Goal: Information Seeking & Learning: Learn about a topic

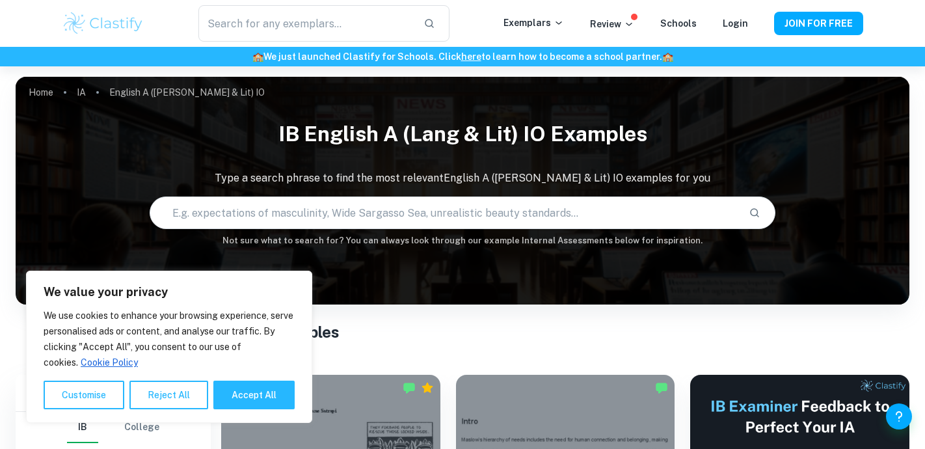
scroll to position [275, 0]
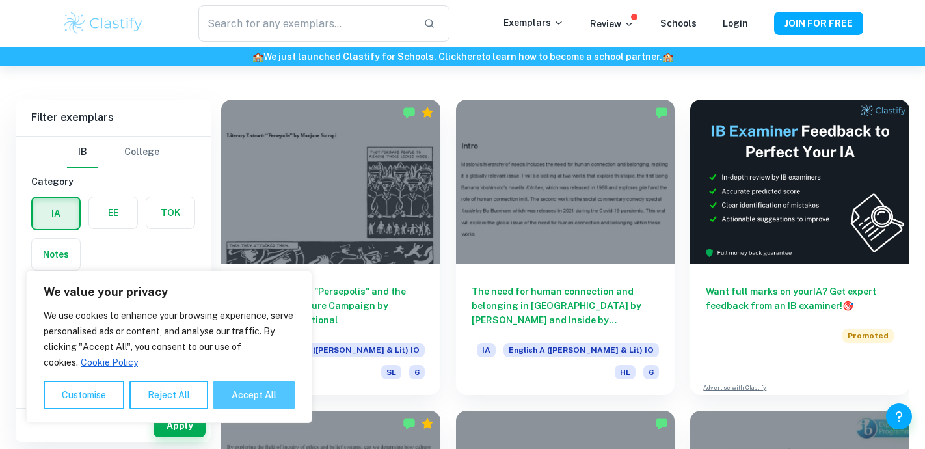
click at [249, 395] on button "Accept All" at bounding box center [253, 395] width 81 height 29
checkbox input "true"
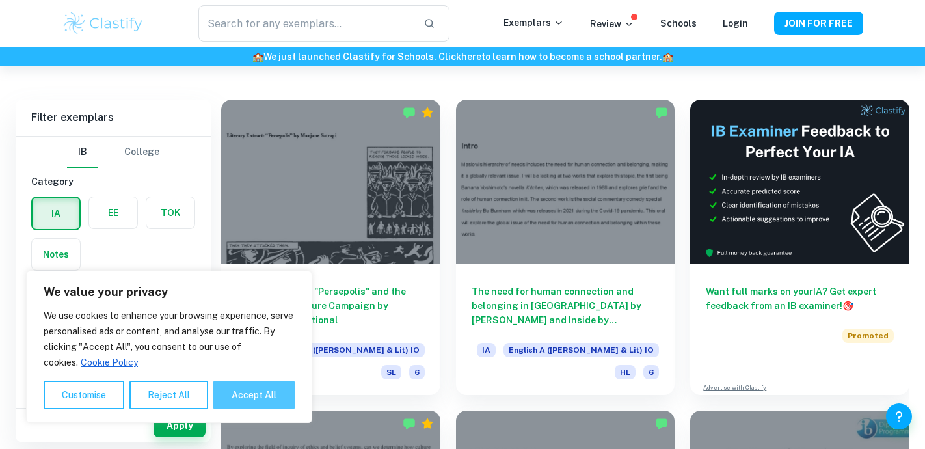
checkbox input "true"
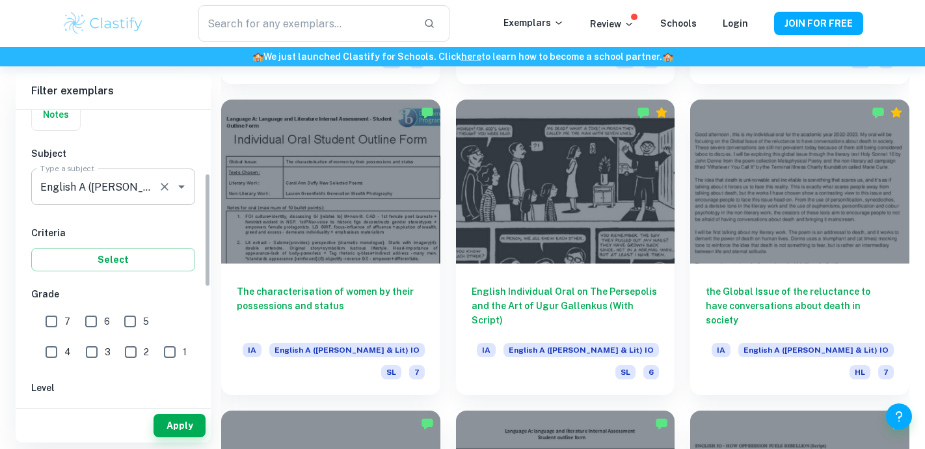
scroll to position [239, 0]
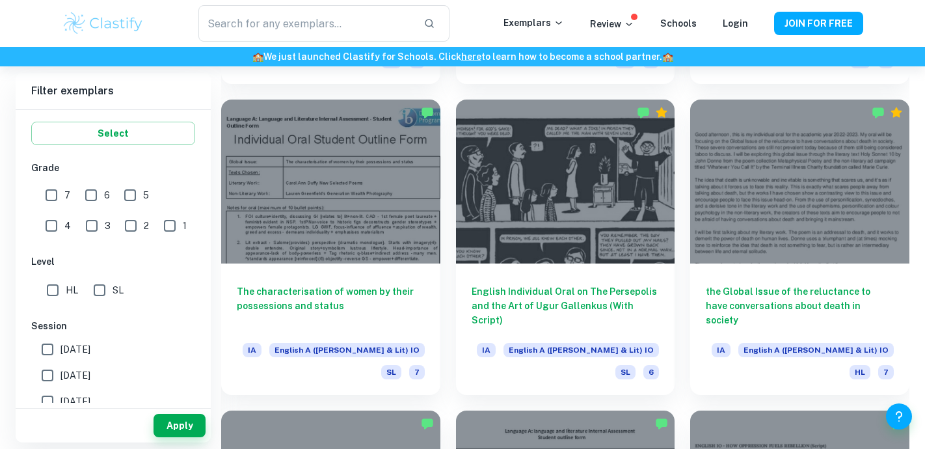
click at [48, 198] on input "7" at bounding box center [51, 195] width 26 height 26
checkbox input "true"
click at [180, 420] on button "Apply" at bounding box center [180, 425] width 52 height 23
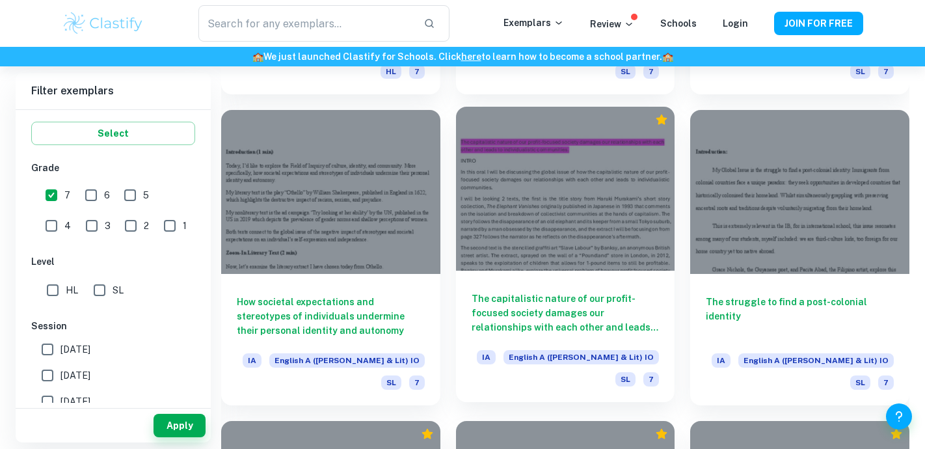
scroll to position [1507, 0]
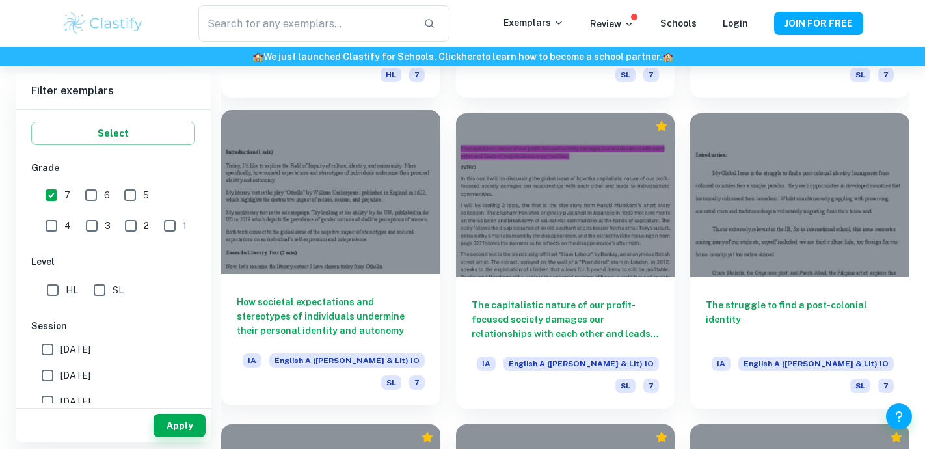
click at [310, 295] on h6 "How societal expectations and stereotypes of individuals undermine their person…" at bounding box center [331, 316] width 188 height 43
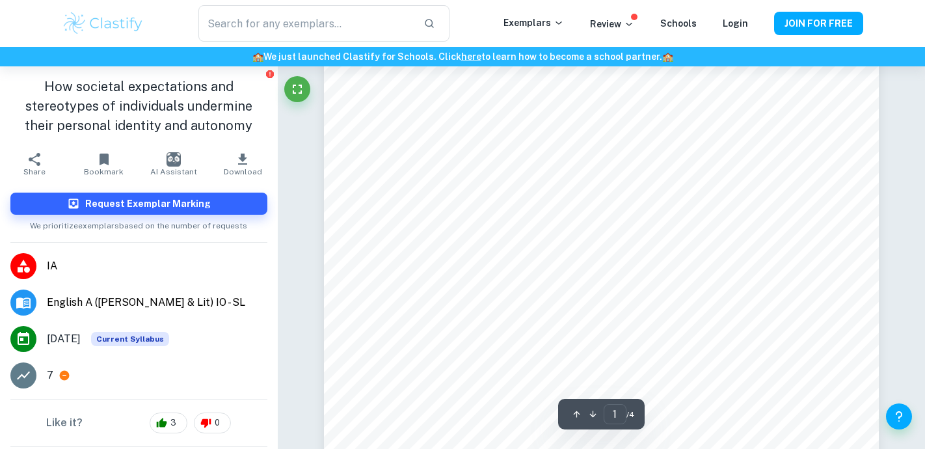
scroll to position [41, 0]
